Goal: Find contact information: Find contact information

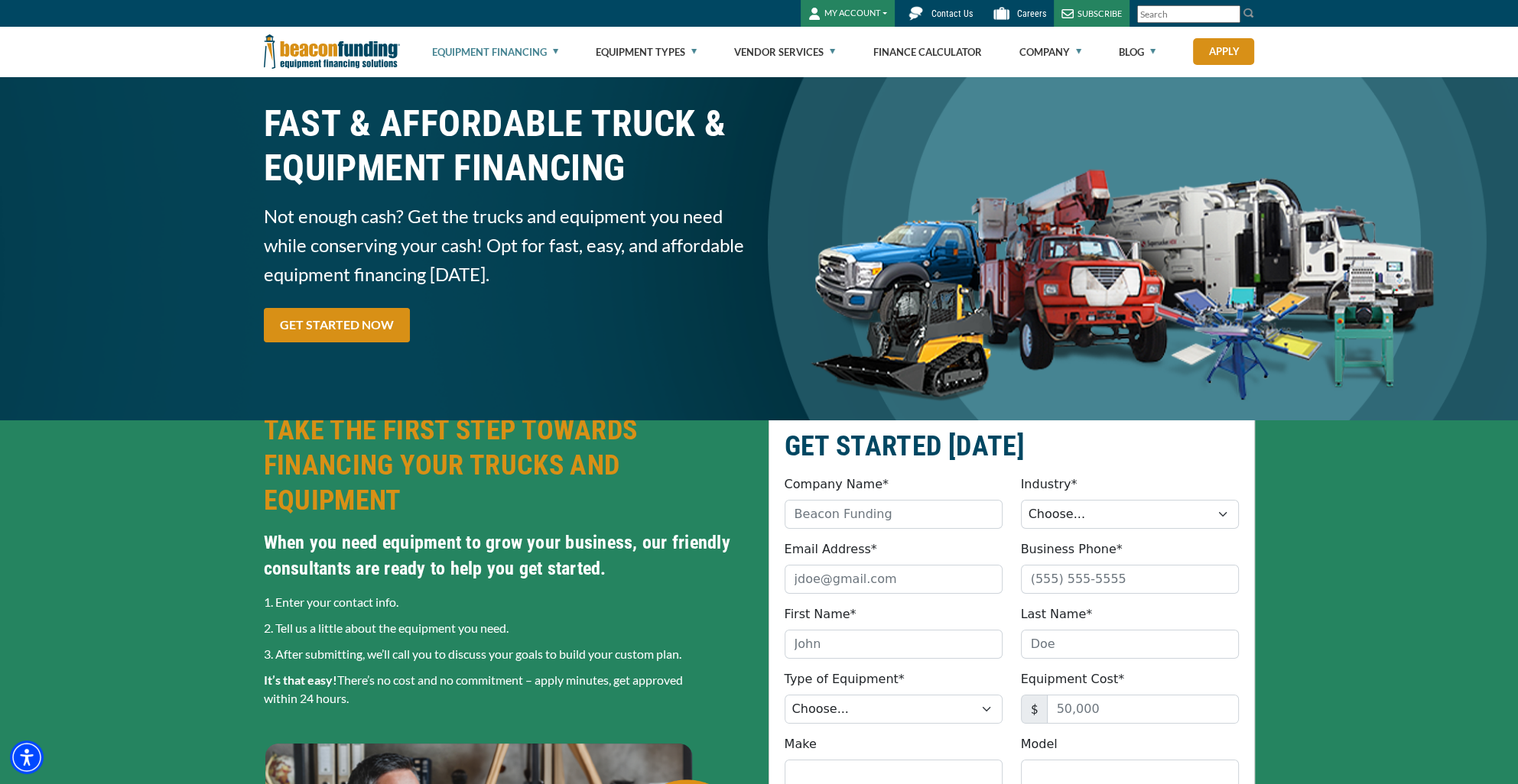
click at [950, 17] on span "Contact Us" at bounding box center [952, 13] width 41 height 11
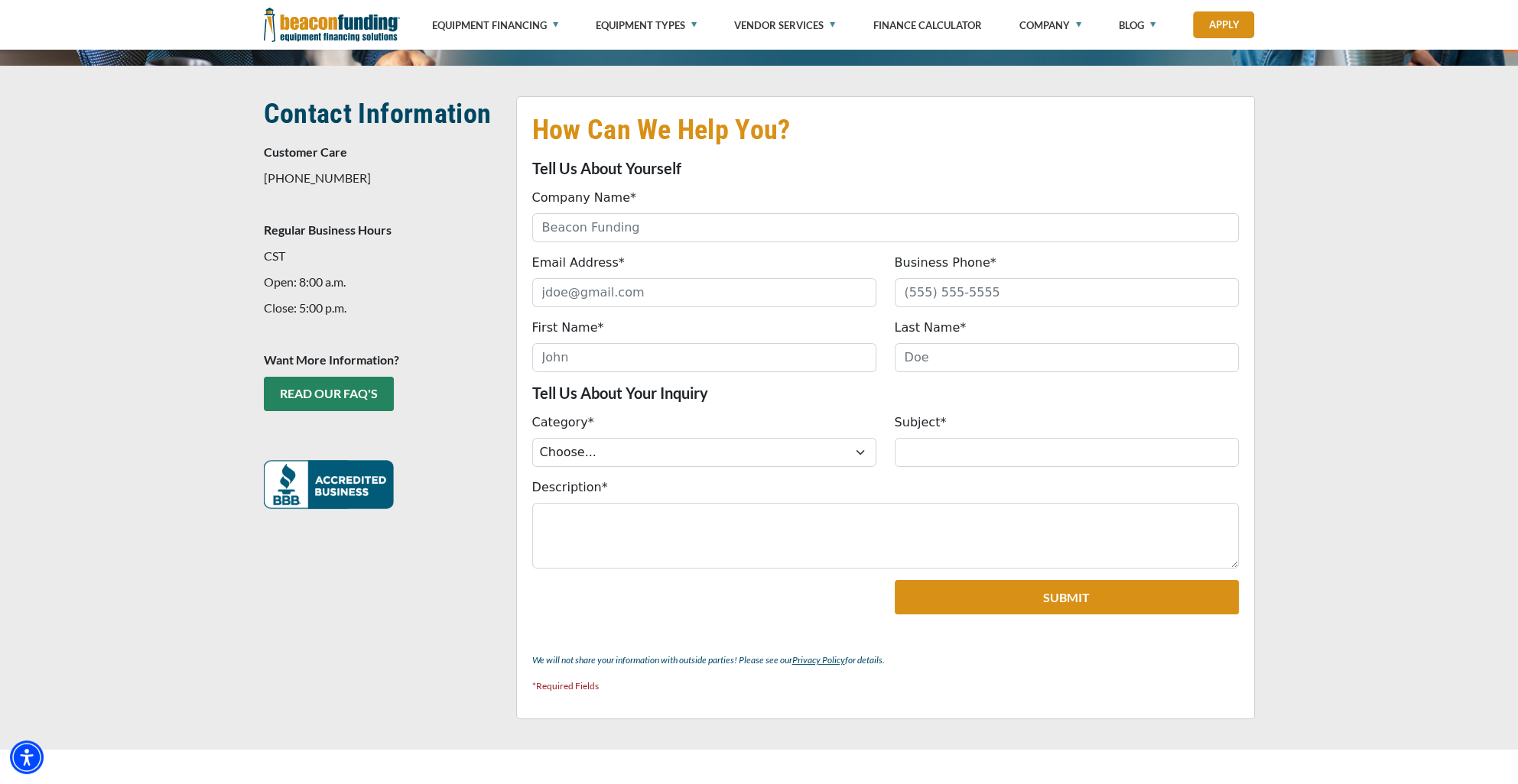
scroll to position [306, 0]
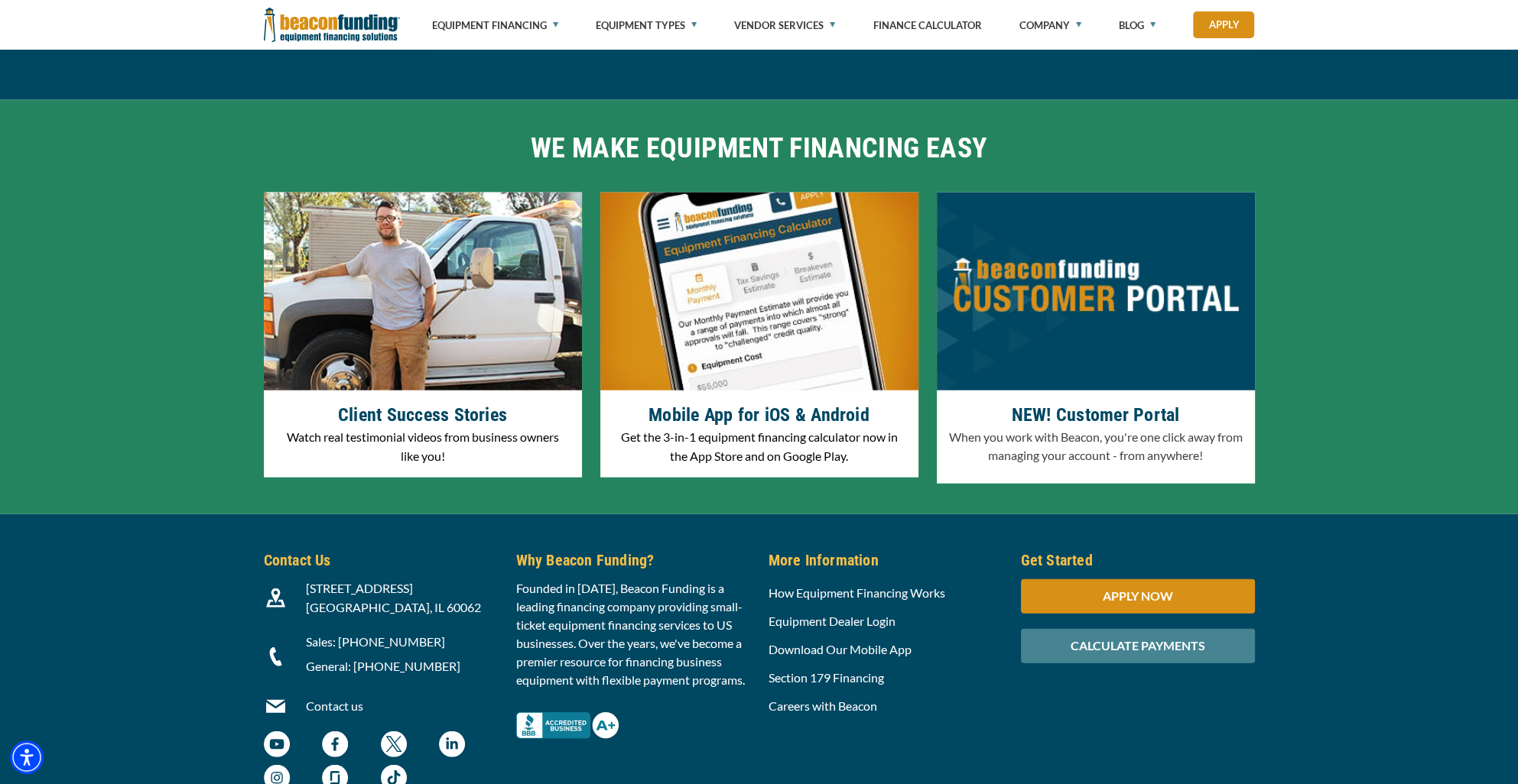
scroll to position [4679, 0]
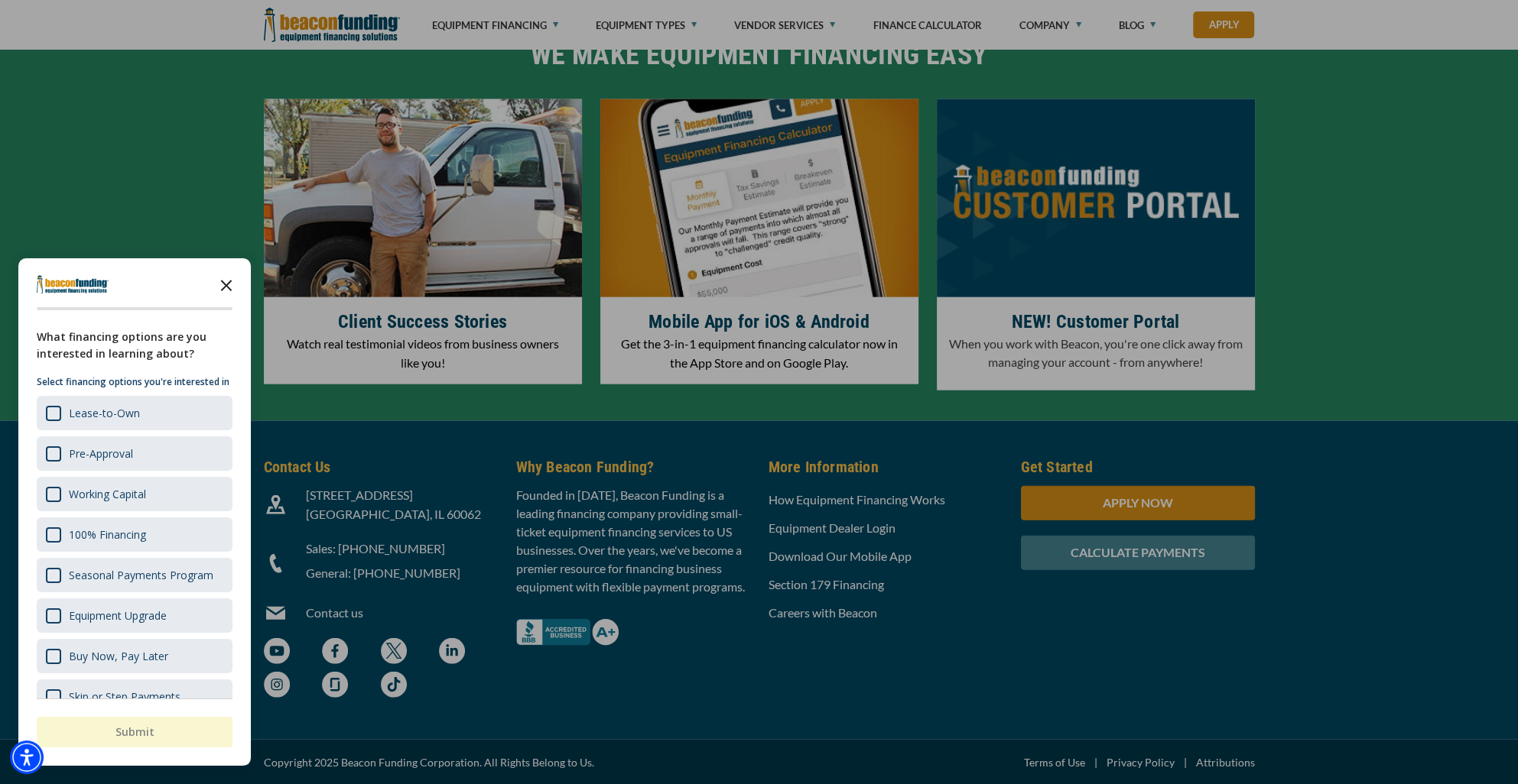
click at [215, 277] on icon "Close the survey" at bounding box center [226, 284] width 30 height 30
